Goal: Information Seeking & Learning: Check status

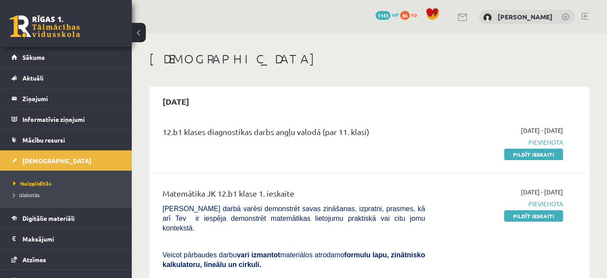
scroll to position [678, 0]
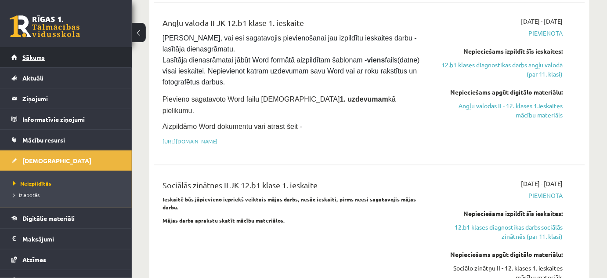
click at [36, 65] on link "Sākums" at bounding box center [65, 57] width 109 height 20
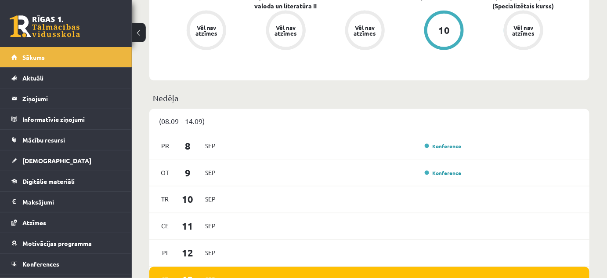
scroll to position [382, 0]
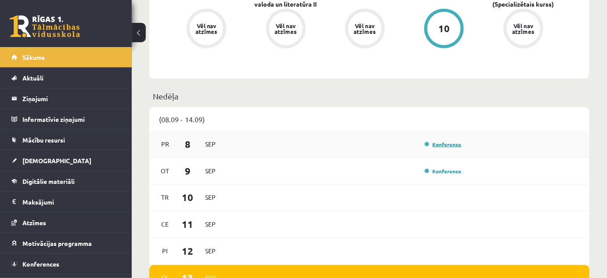
click at [433, 141] on link "Konference" at bounding box center [443, 144] width 37 height 7
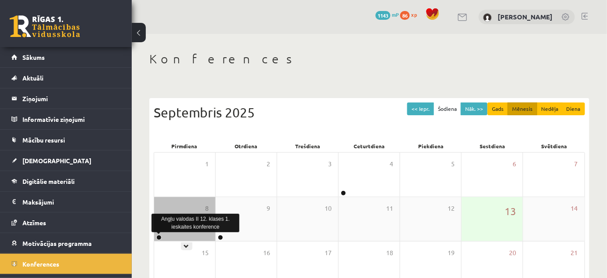
click at [160, 236] on link at bounding box center [158, 237] width 5 height 5
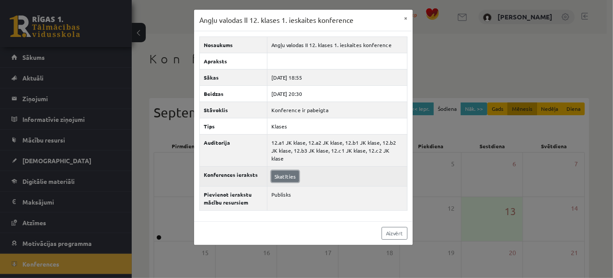
click at [281, 170] on link "Skatīties" at bounding box center [285, 175] width 28 height 11
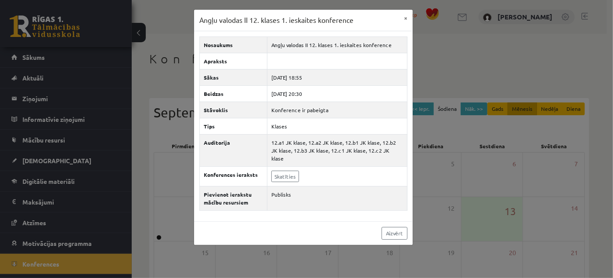
click at [167, 83] on div "Angļu valodas II 12. klases 1. ieskaites konference × Nosaukums Angļu valodas I…" at bounding box center [306, 139] width 613 height 278
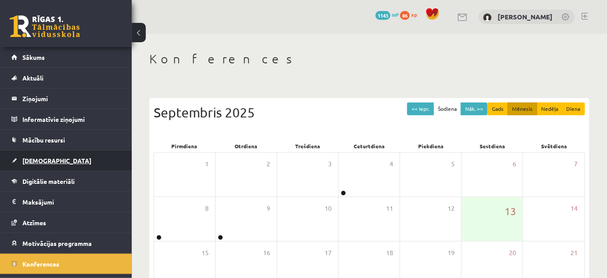
click at [46, 159] on span "[DEMOGRAPHIC_DATA]" at bounding box center [56, 160] width 69 height 8
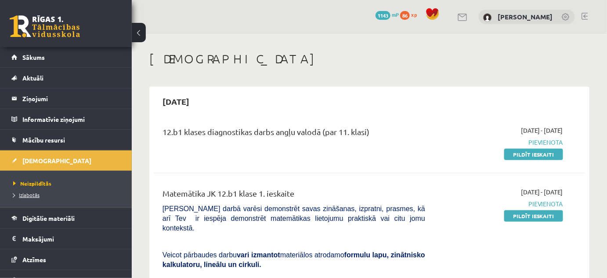
click at [32, 193] on span "Izlabotās" at bounding box center [26, 194] width 26 height 7
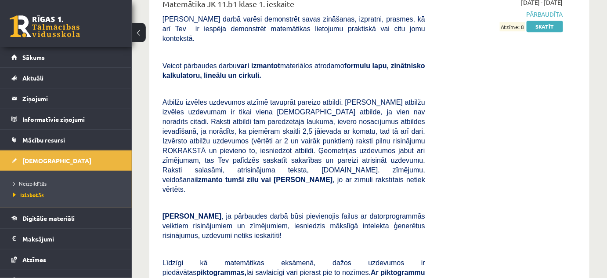
scroll to position [3070, 0]
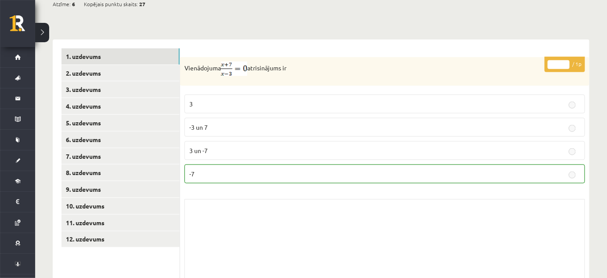
scroll to position [334, 0]
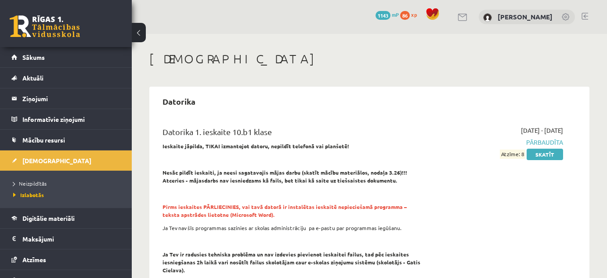
scroll to position [3070, 0]
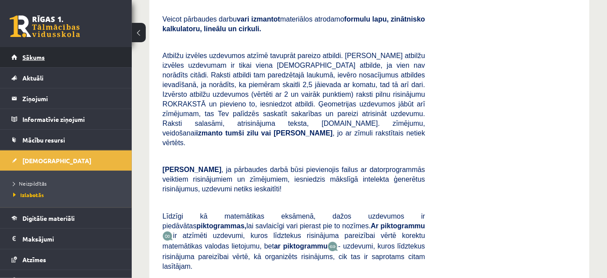
click at [72, 58] on link "Sākums" at bounding box center [65, 57] width 109 height 20
